Goal: Transaction & Acquisition: Obtain resource

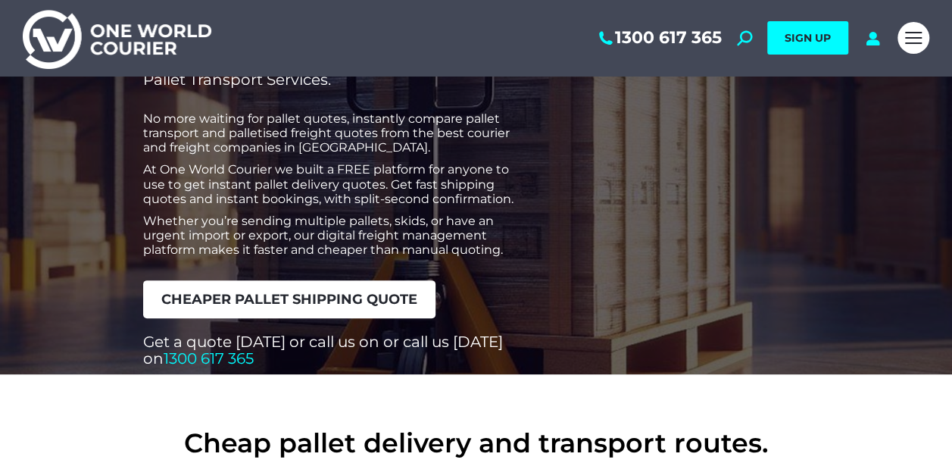
click at [353, 308] on link "cheaper pallet shipping quote" at bounding box center [289, 299] width 292 height 38
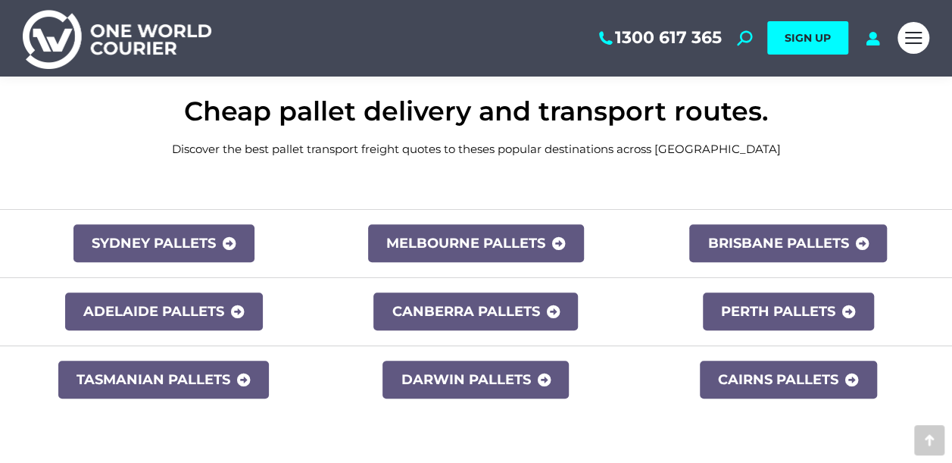
scroll to position [606, 0]
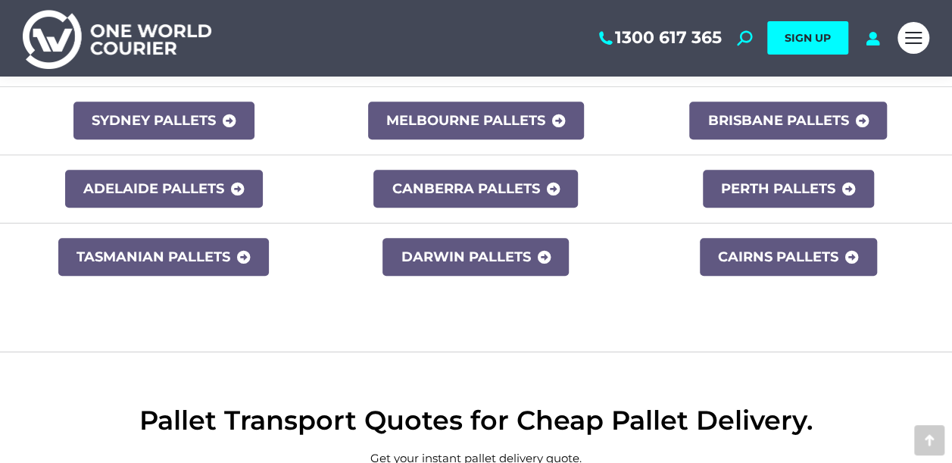
click at [237, 120] on link "Sydney Pallets" at bounding box center [163, 120] width 181 height 38
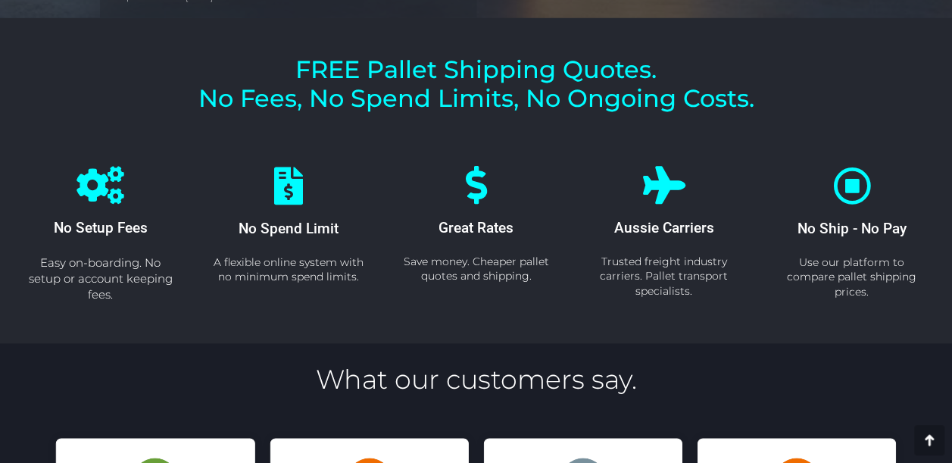
scroll to position [423, 0]
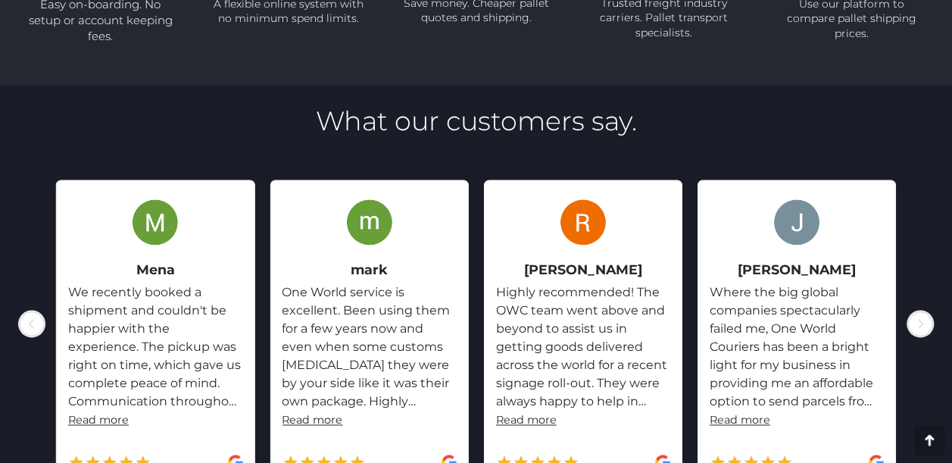
scroll to position [1060, 0]
